Goal: Book appointment/travel/reservation

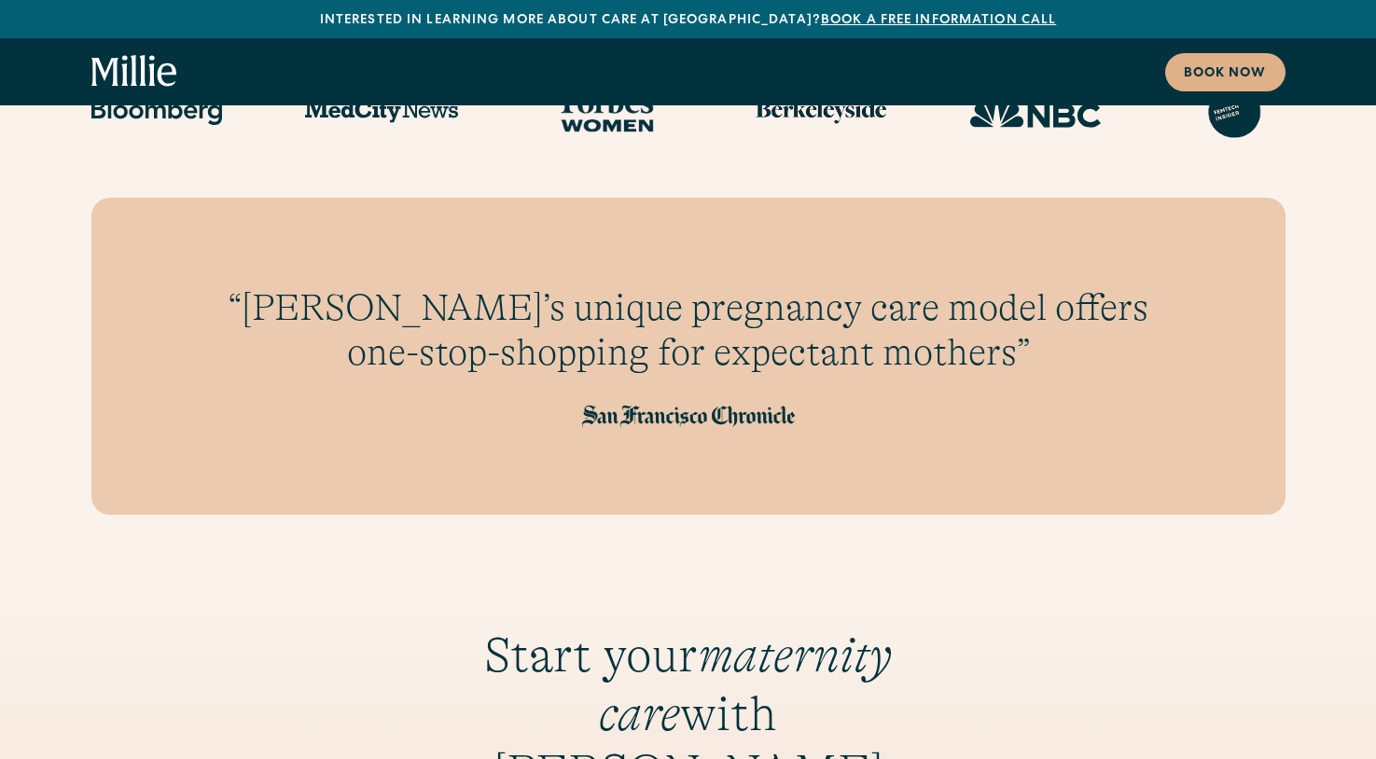
scroll to position [2359, 0]
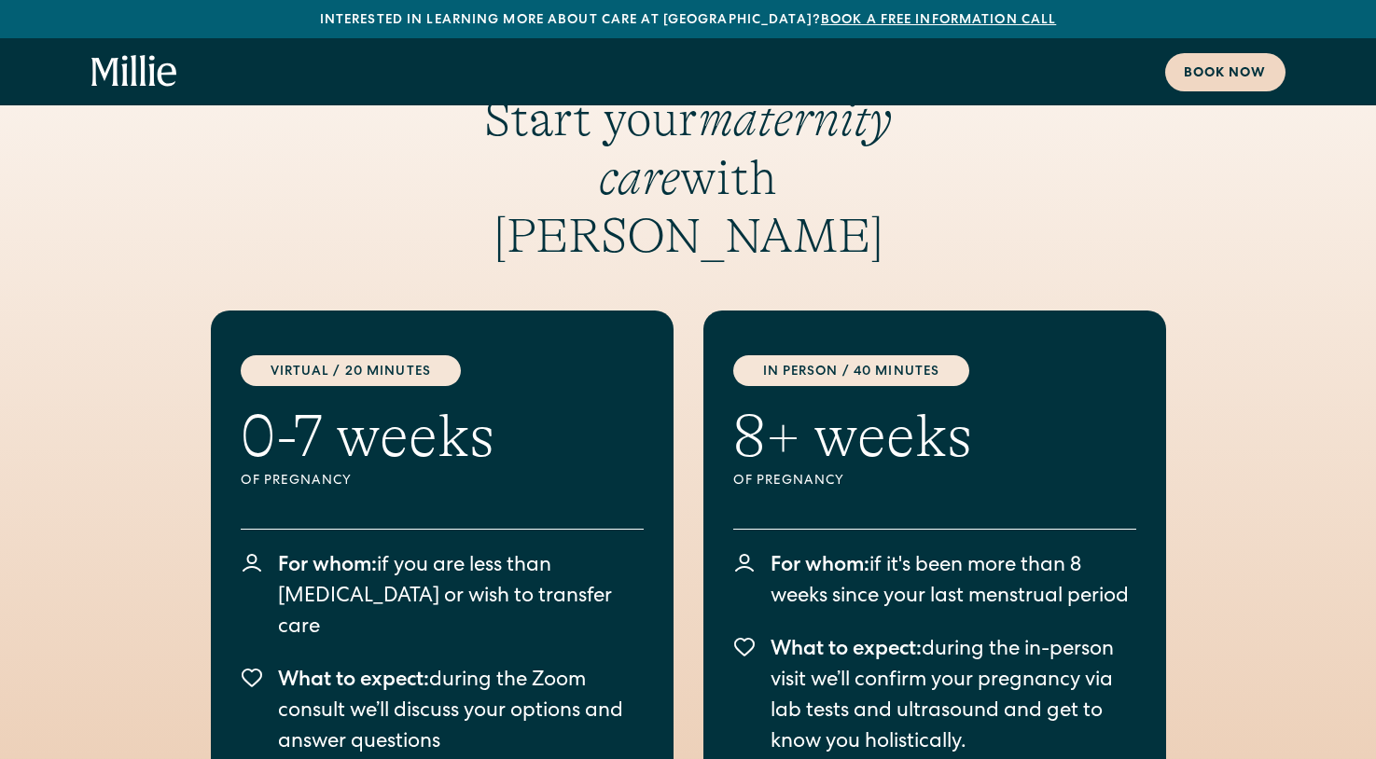
click at [1222, 68] on div "Book now" at bounding box center [1224, 74] width 83 height 20
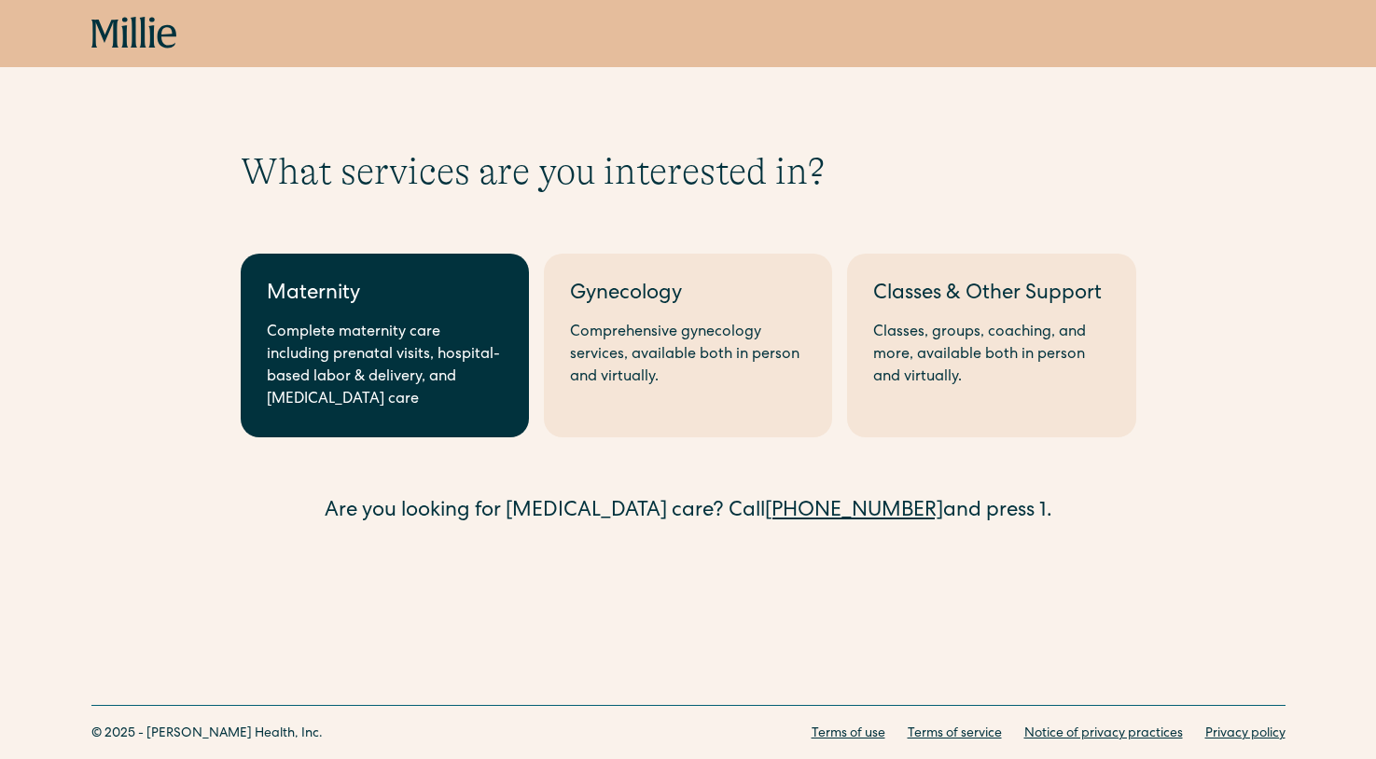
click at [393, 329] on div "Complete maternity care including prenatal visits, hospital-based labor & deliv…" at bounding box center [385, 367] width 236 height 90
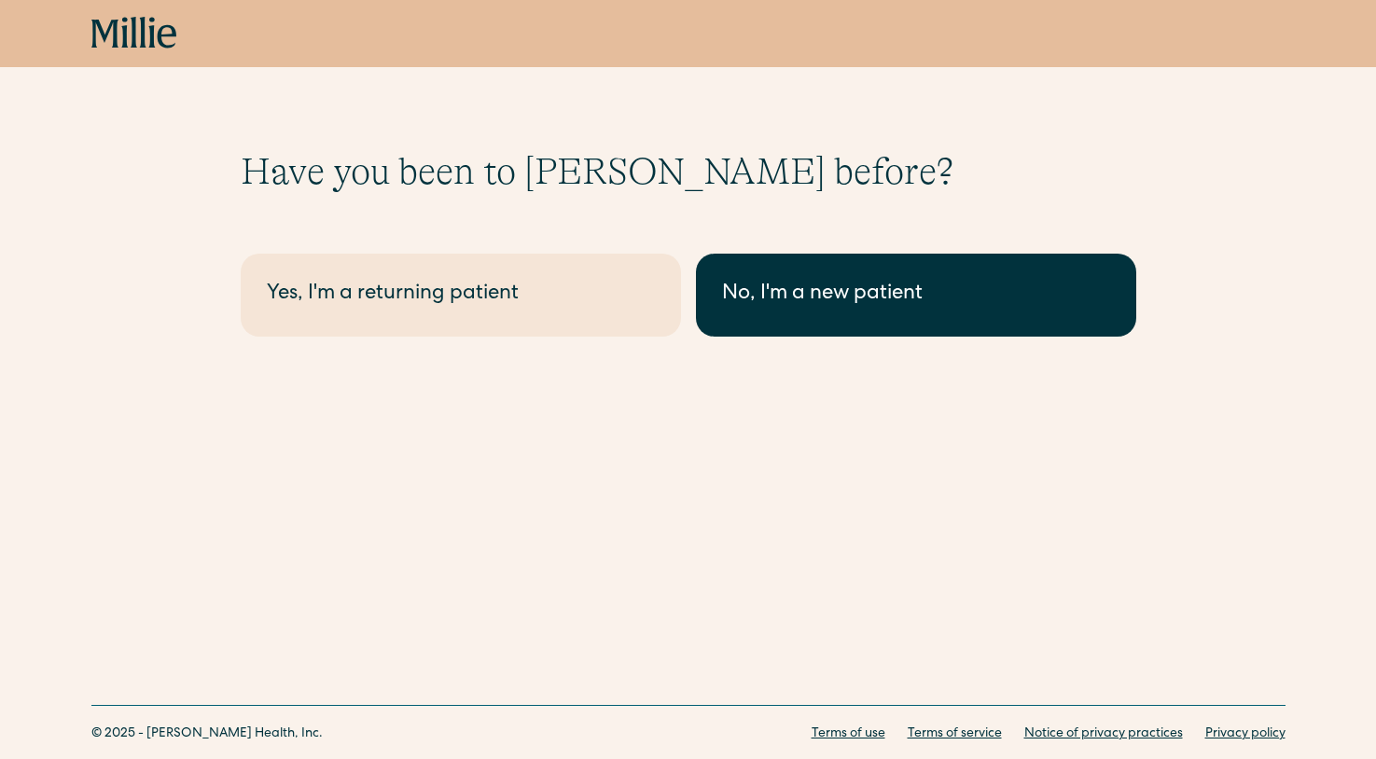
click at [920, 273] on link "No, I'm a new patient" at bounding box center [916, 295] width 440 height 83
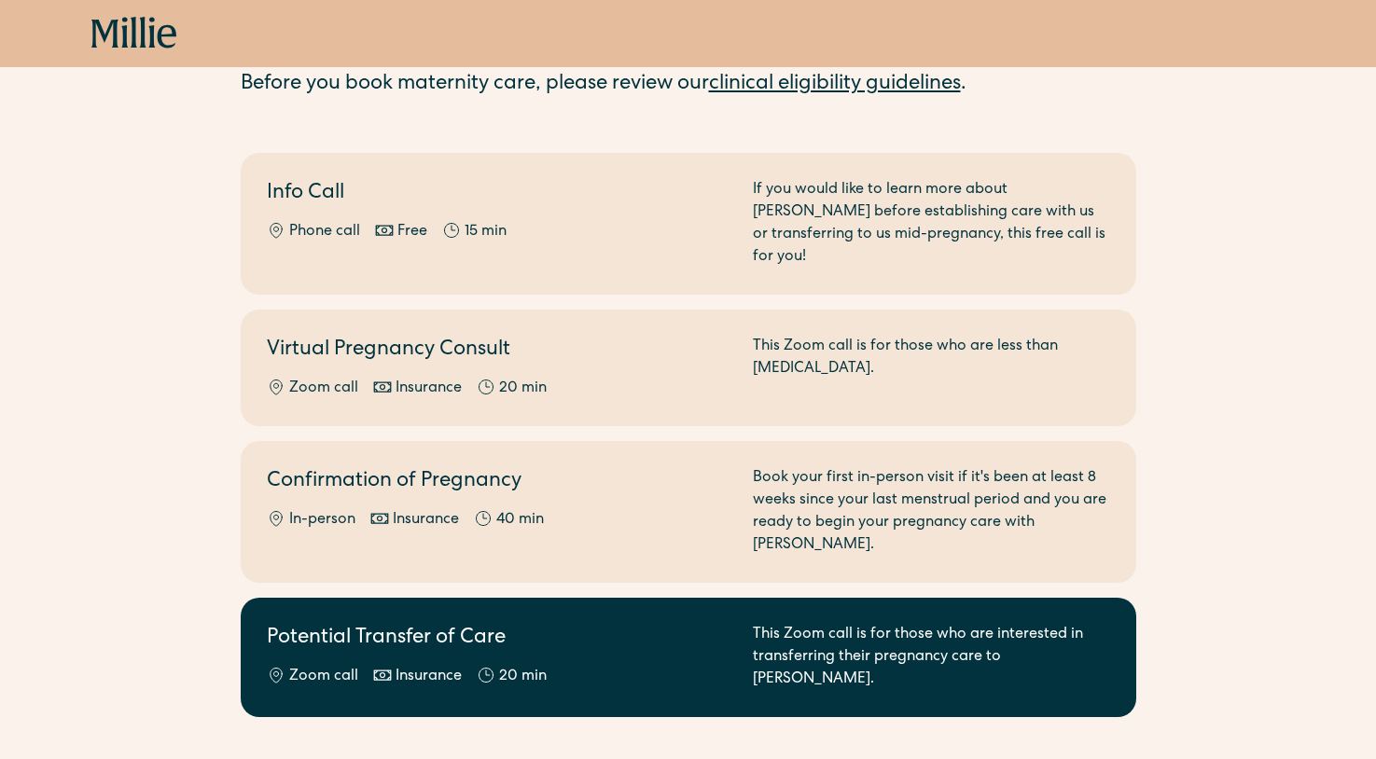
scroll to position [305, 0]
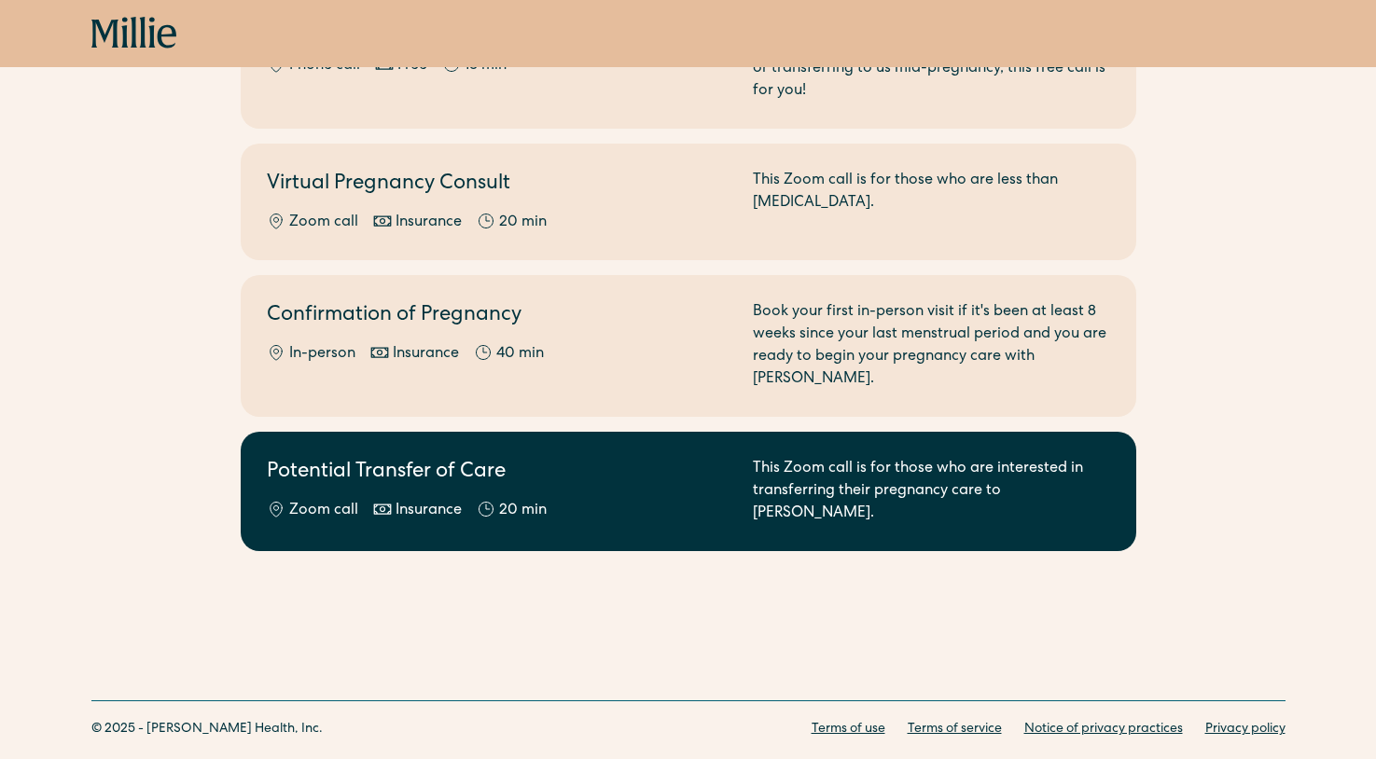
click at [357, 482] on link "Potential Transfer of Care Zoom call Insurance 20 min This Zoom call is for tho…" at bounding box center [688, 491] width 895 height 119
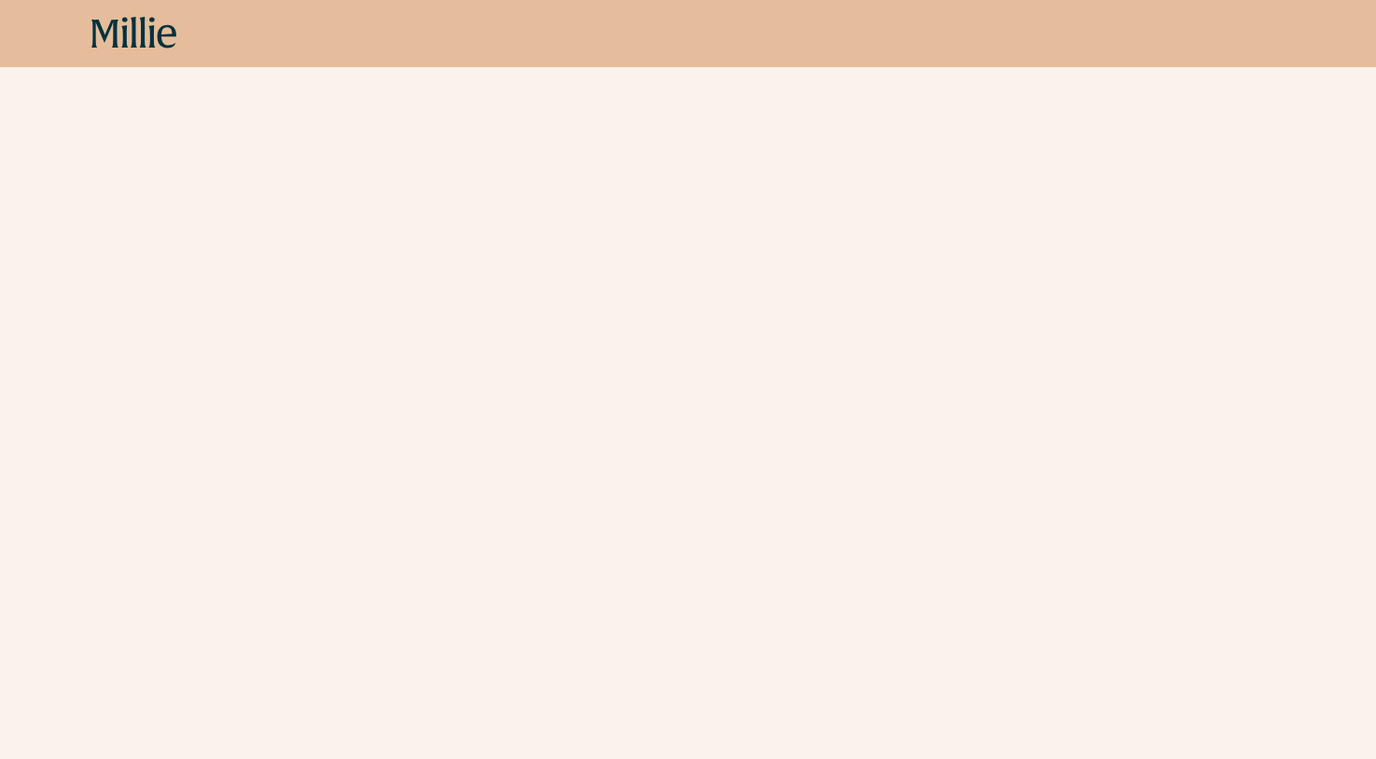
scroll to position [3068, 0]
